Goal: Information Seeking & Learning: Learn about a topic

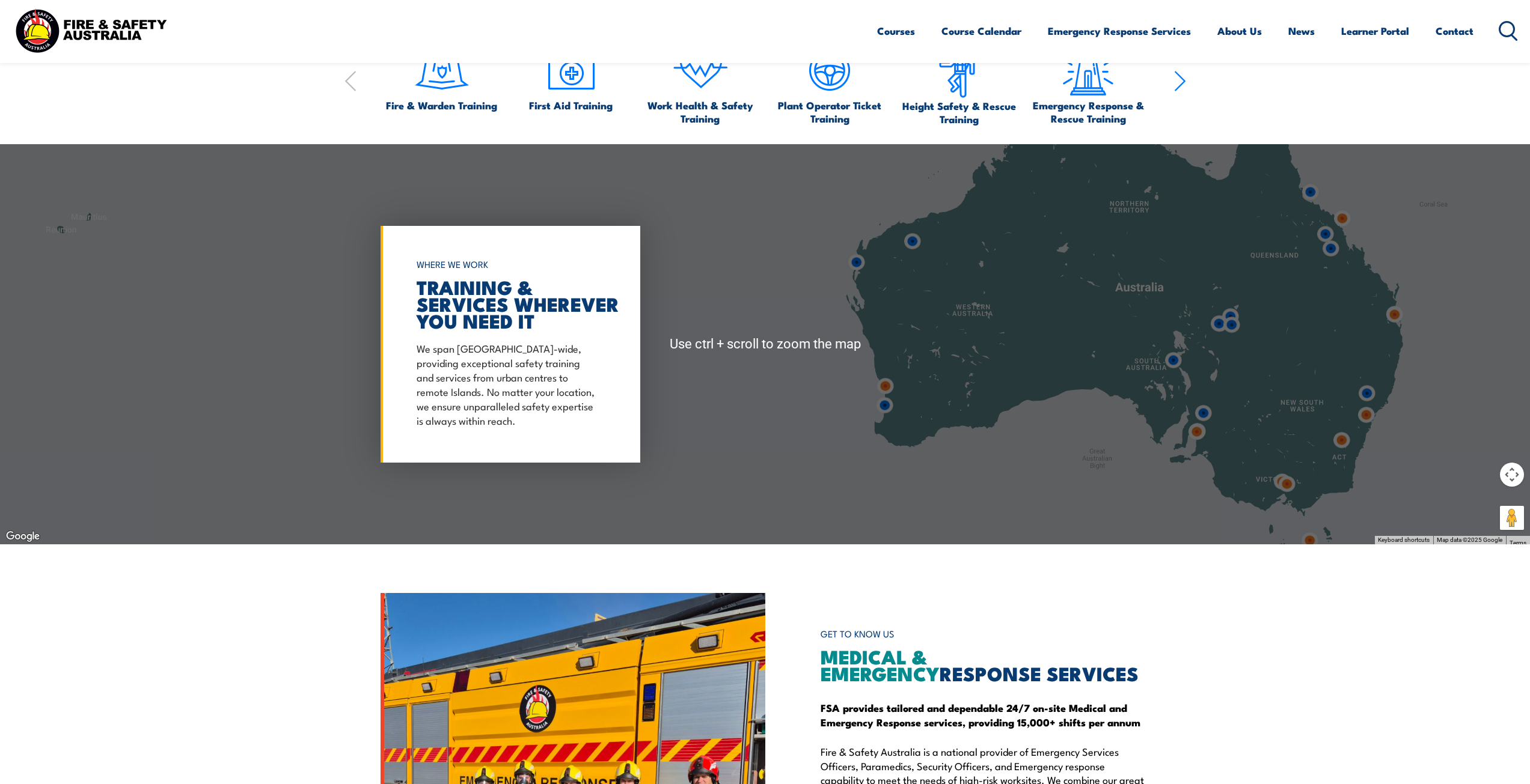
scroll to position [1502, 0]
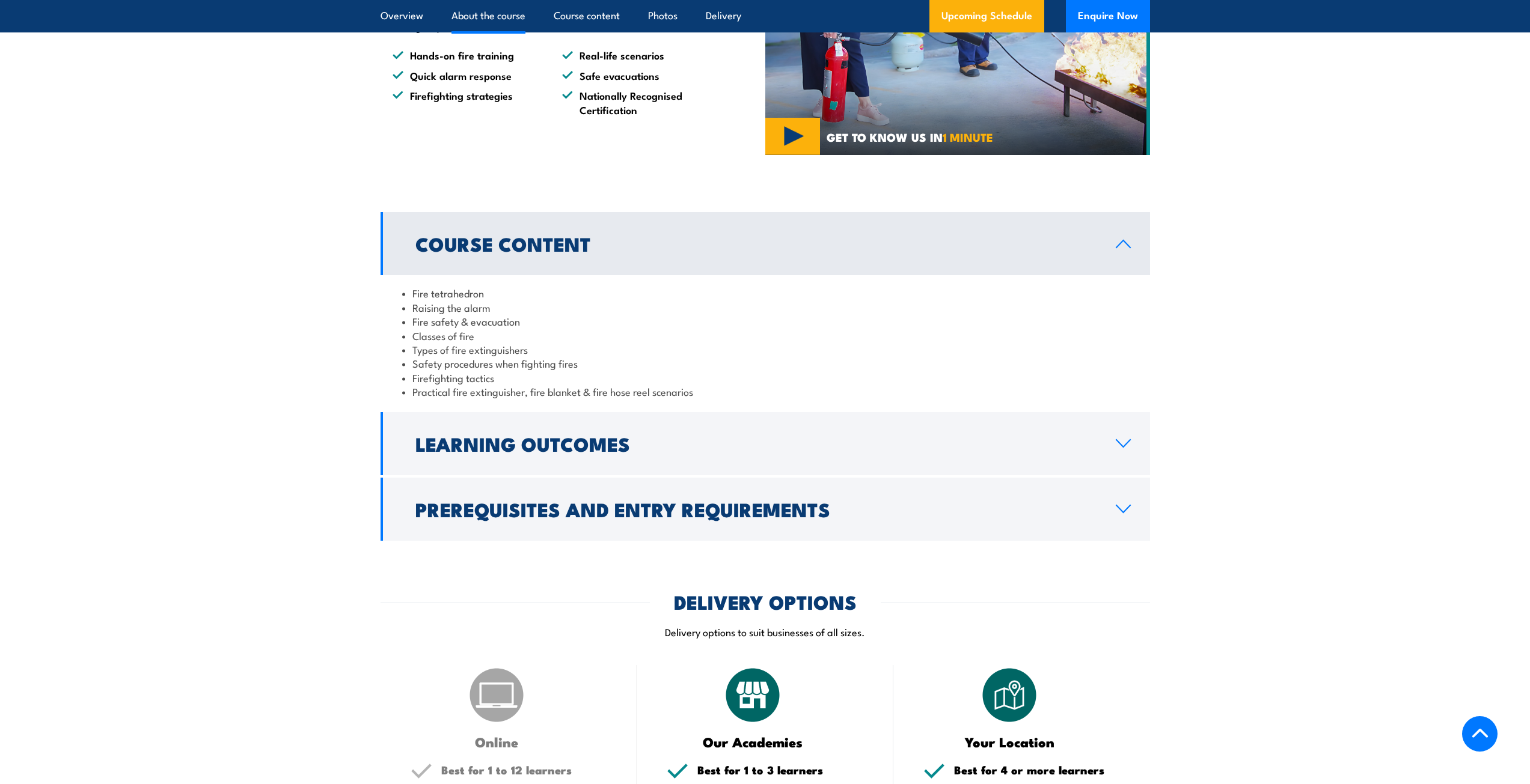
scroll to position [961, 0]
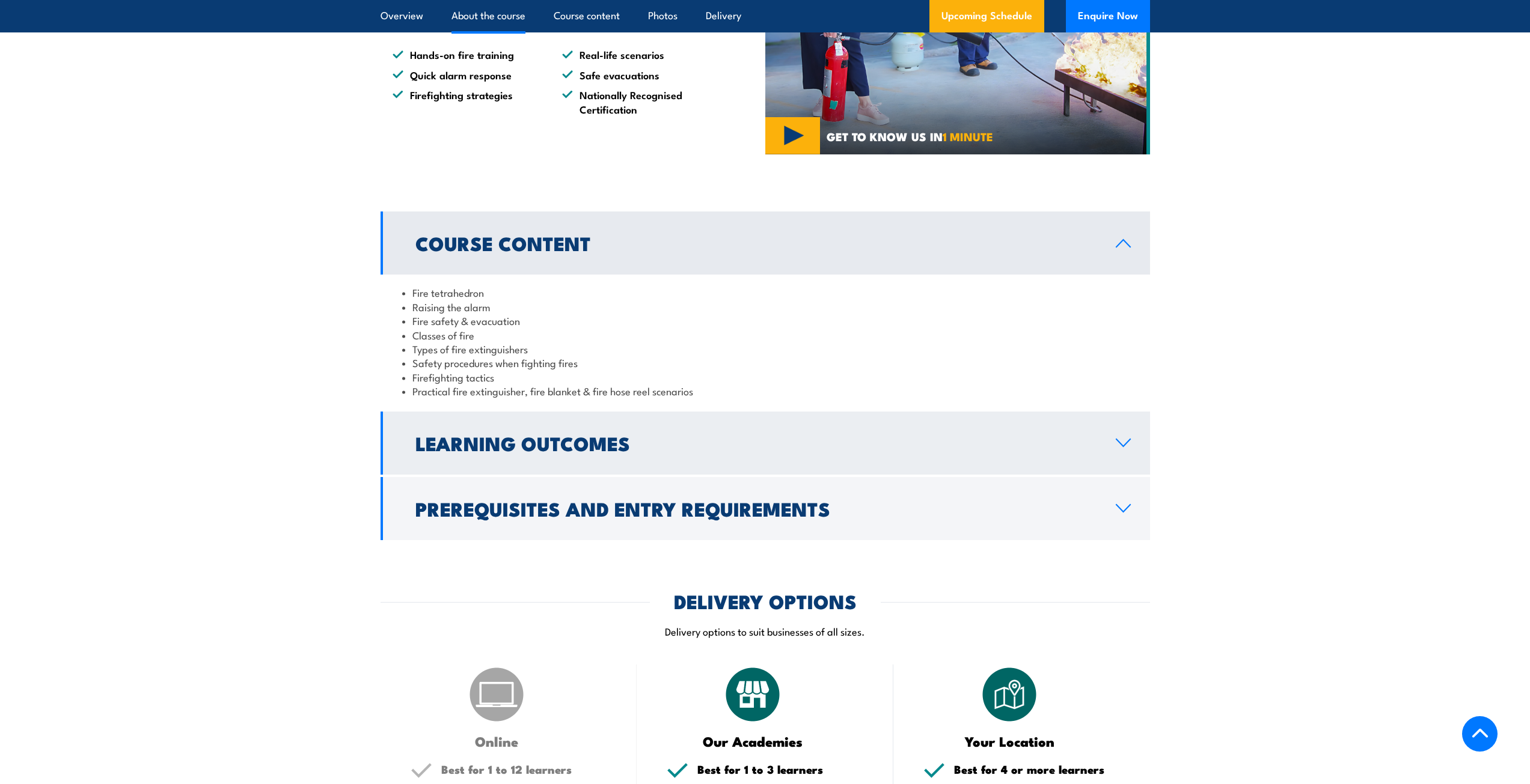
click at [496, 435] on h2 "Learning Outcomes" at bounding box center [756, 443] width 681 height 17
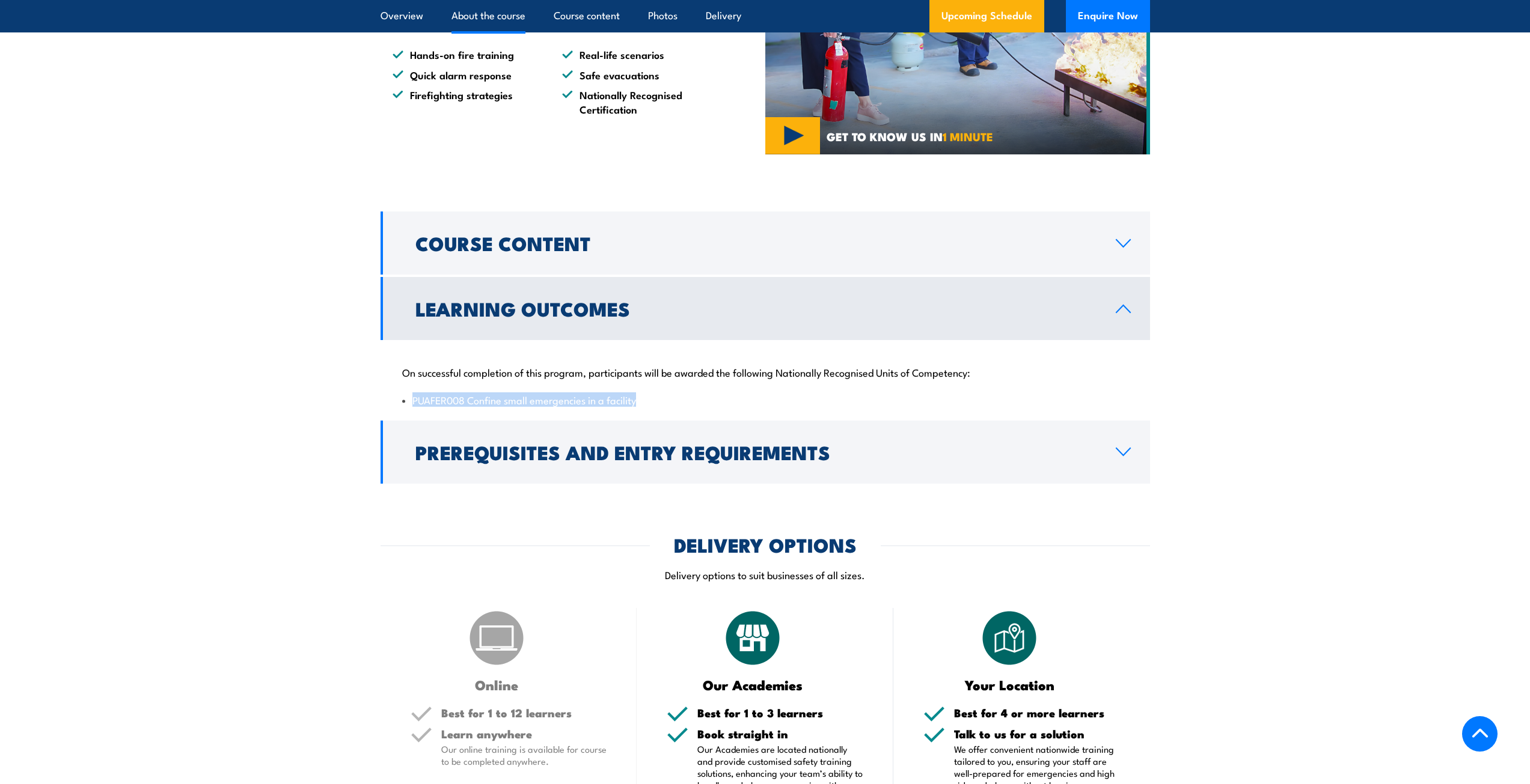
drag, startPoint x: 640, startPoint y: 401, endPoint x: 414, endPoint y: 404, distance: 226.0
click at [414, 404] on li "PUAFER008 Confine small emergencies in a facility" at bounding box center [765, 399] width 726 height 14
copy li "PUAFER008 Confine small emergencies in a facility"
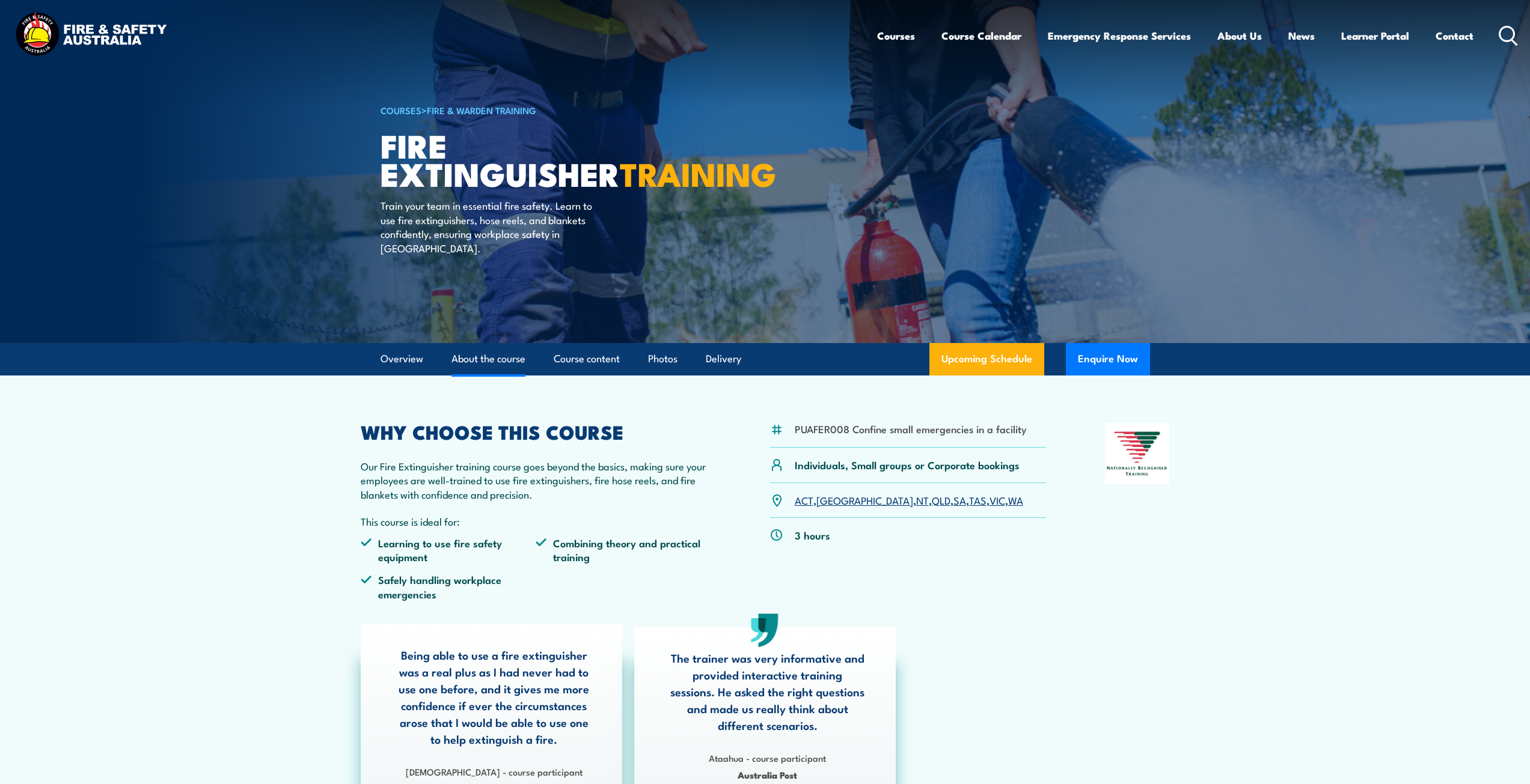
scroll to position [0, 0]
